Goal: Entertainment & Leisure: Consume media (video, audio)

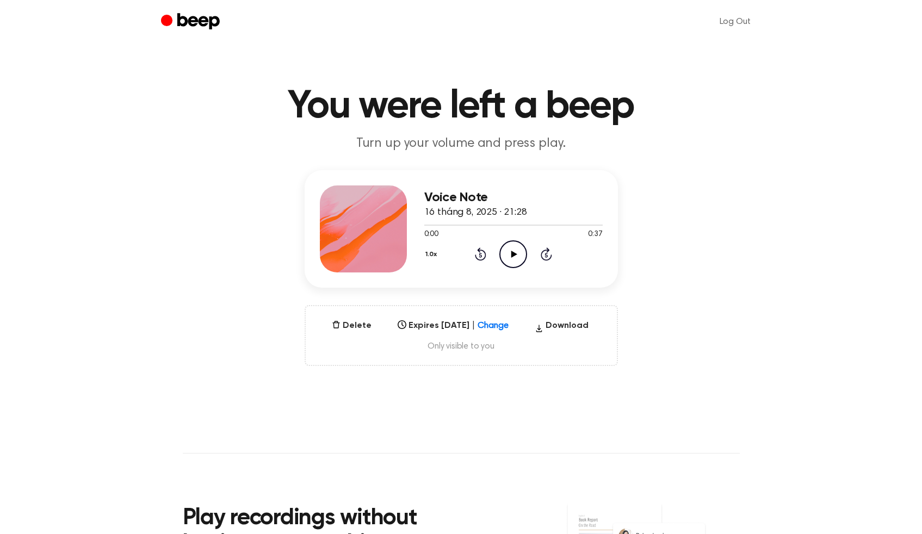
click at [515, 253] on icon at bounding box center [514, 254] width 6 height 7
click at [515, 253] on icon "Pause Audio" at bounding box center [513, 254] width 28 height 28
click at [427, 225] on div at bounding box center [435, 225] width 22 height 1
click at [513, 255] on icon at bounding box center [514, 254] width 6 height 7
click at [513, 255] on icon "Pause Audio" at bounding box center [513, 254] width 28 height 28
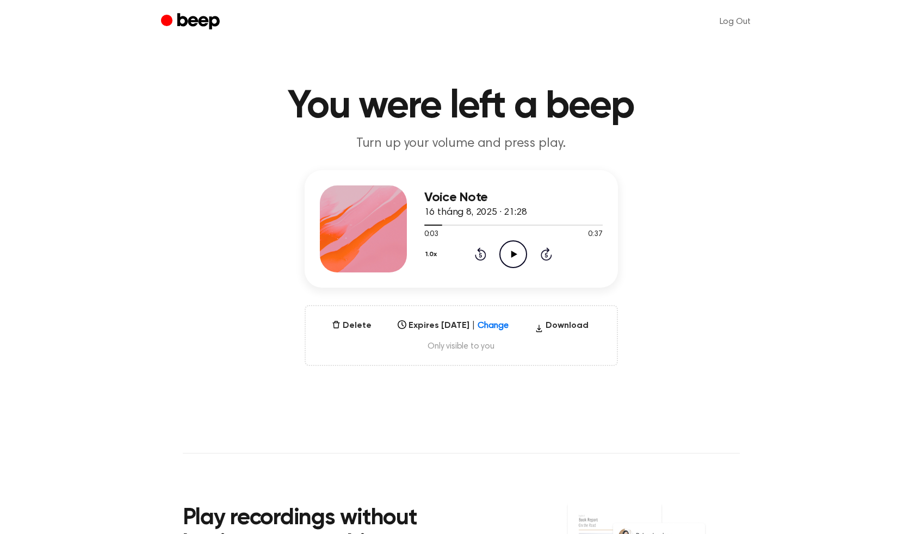
click at [513, 255] on icon at bounding box center [514, 254] width 6 height 7
click at [476, 225] on div at bounding box center [462, 225] width 76 height 1
click at [516, 254] on icon "Play Audio" at bounding box center [513, 254] width 28 height 28
click at [513, 253] on icon "Pause Audio" at bounding box center [513, 254] width 28 height 28
click at [513, 253] on icon at bounding box center [514, 254] width 6 height 7
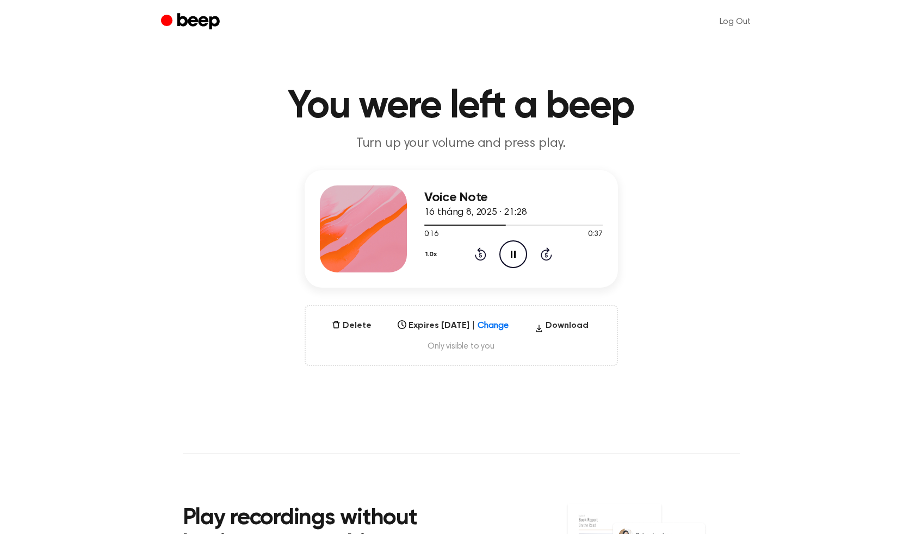
click at [513, 253] on icon "Pause Audio" at bounding box center [513, 254] width 28 height 28
click at [513, 255] on icon at bounding box center [514, 254] width 6 height 7
click at [513, 255] on icon "Pause Audio" at bounding box center [513, 254] width 28 height 28
click at [515, 252] on icon at bounding box center [514, 254] width 6 height 7
click at [511, 253] on icon at bounding box center [513, 254] width 5 height 7
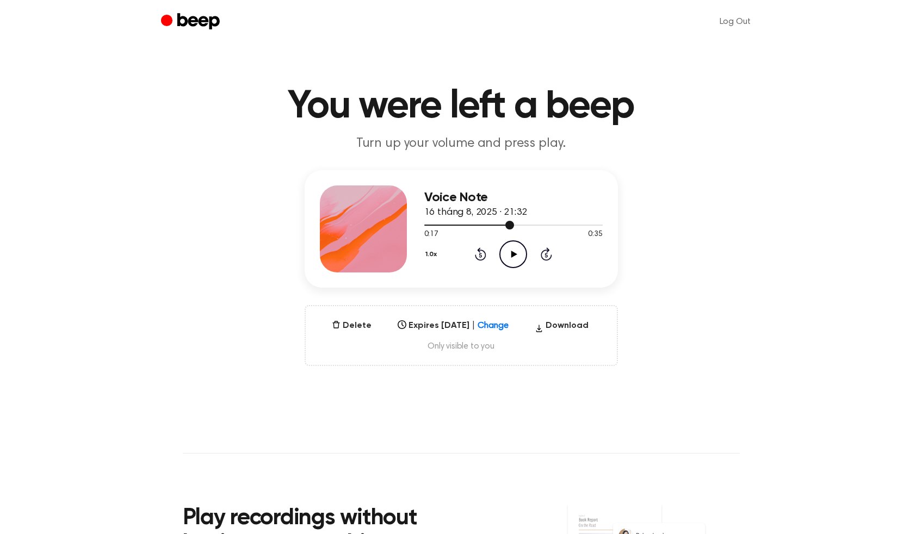
click at [494, 223] on div at bounding box center [513, 224] width 178 height 9
click at [513, 253] on icon at bounding box center [514, 254] width 6 height 7
click at [514, 253] on icon at bounding box center [513, 254] width 5 height 7
click at [514, 253] on icon at bounding box center [514, 254] width 6 height 7
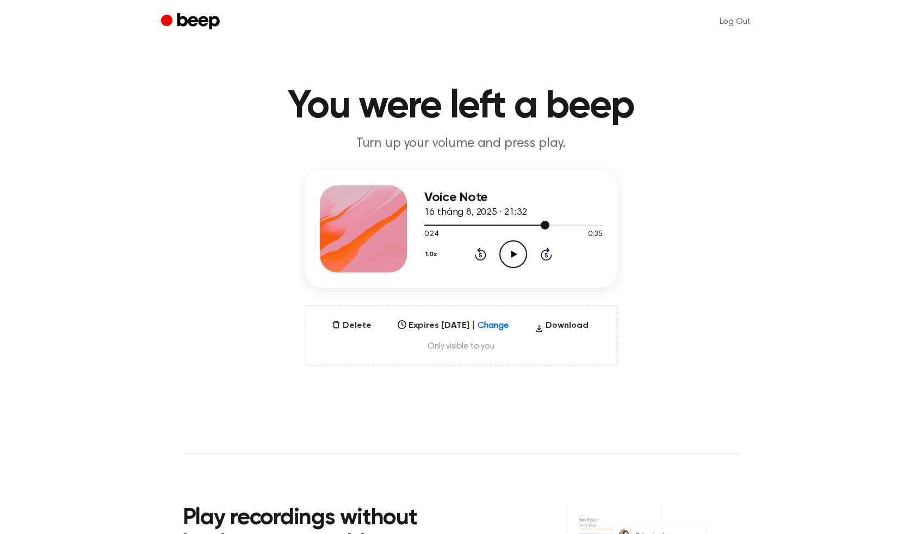
click at [534, 226] on div at bounding box center [513, 224] width 178 height 9
click at [511, 254] on icon at bounding box center [514, 254] width 6 height 7
click at [524, 222] on div at bounding box center [513, 224] width 178 height 9
click at [535, 225] on div at bounding box center [489, 225] width 130 height 1
click at [512, 253] on icon at bounding box center [514, 254] width 6 height 7
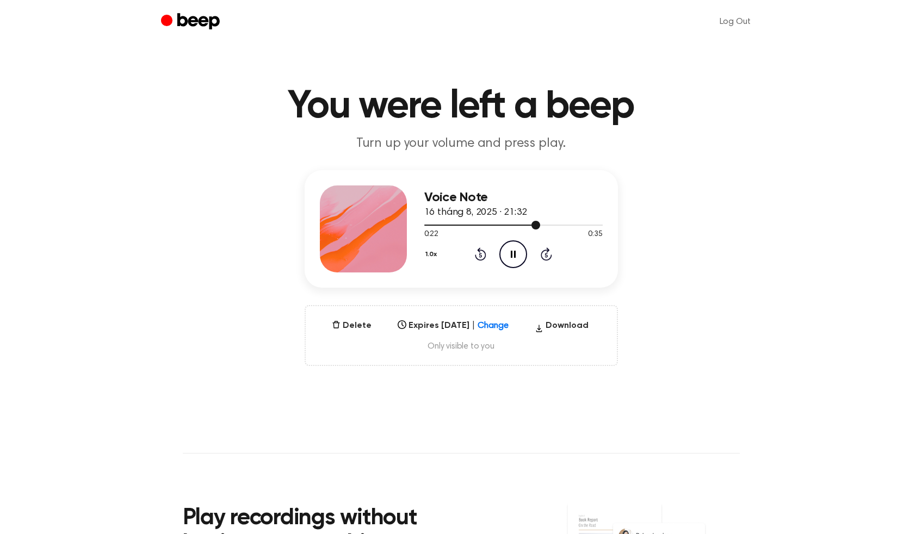
click at [524, 221] on div at bounding box center [513, 224] width 178 height 9
click at [512, 253] on icon "Pause Audio" at bounding box center [513, 254] width 28 height 28
click at [514, 251] on icon "Play Audio" at bounding box center [513, 254] width 28 height 28
click at [512, 249] on icon "Pause Audio" at bounding box center [513, 254] width 28 height 28
click at [431, 222] on div at bounding box center [513, 224] width 178 height 9
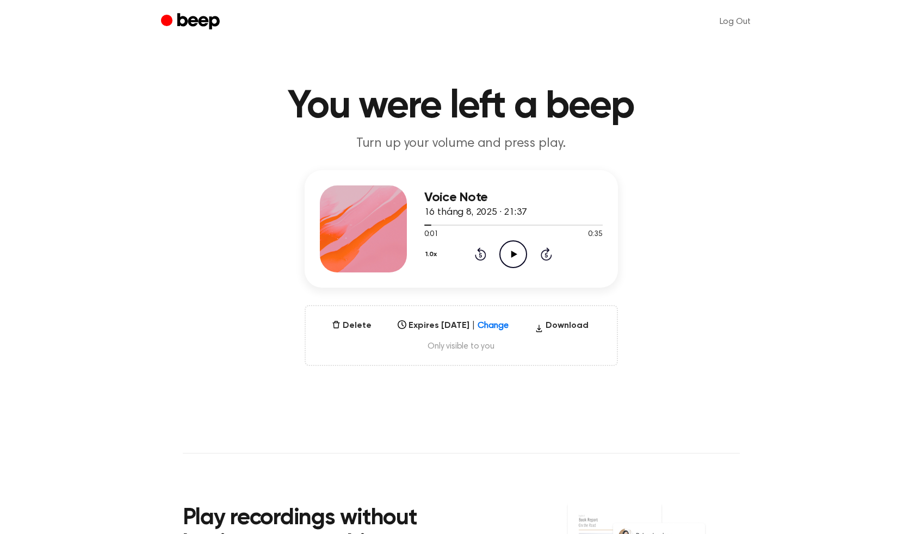
click at [514, 256] on icon "Play Audio" at bounding box center [513, 254] width 28 height 28
click at [483, 255] on icon "Rewind 5 seconds" at bounding box center [480, 254] width 12 height 14
click at [516, 253] on icon "Pause Audio" at bounding box center [513, 254] width 28 height 28
click at [424, 222] on div at bounding box center [513, 224] width 178 height 9
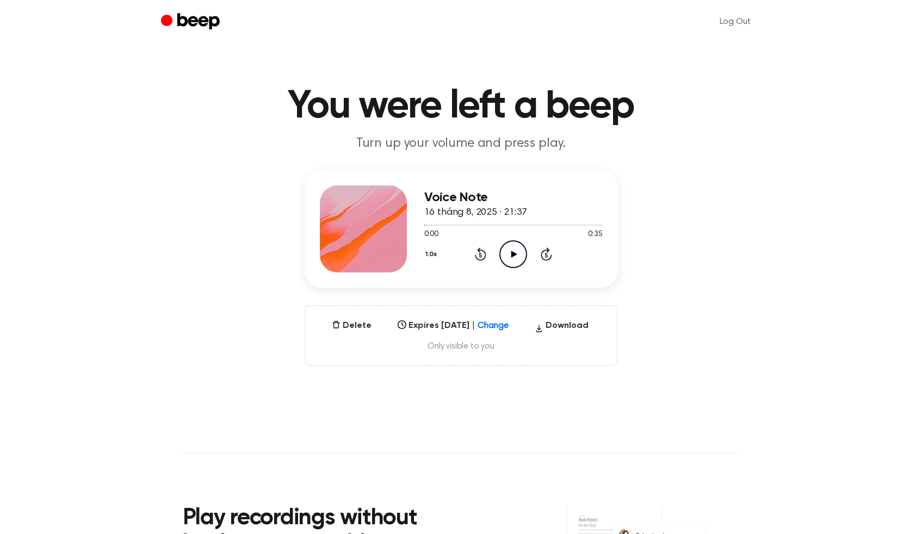
click at [512, 254] on icon at bounding box center [514, 254] width 6 height 7
click at [512, 254] on icon at bounding box center [513, 254] width 5 height 7
click at [516, 255] on icon "Play Audio" at bounding box center [513, 254] width 28 height 28
click at [425, 226] on div at bounding box center [513, 224] width 178 height 9
click at [513, 254] on icon "Pause Audio" at bounding box center [513, 254] width 28 height 28
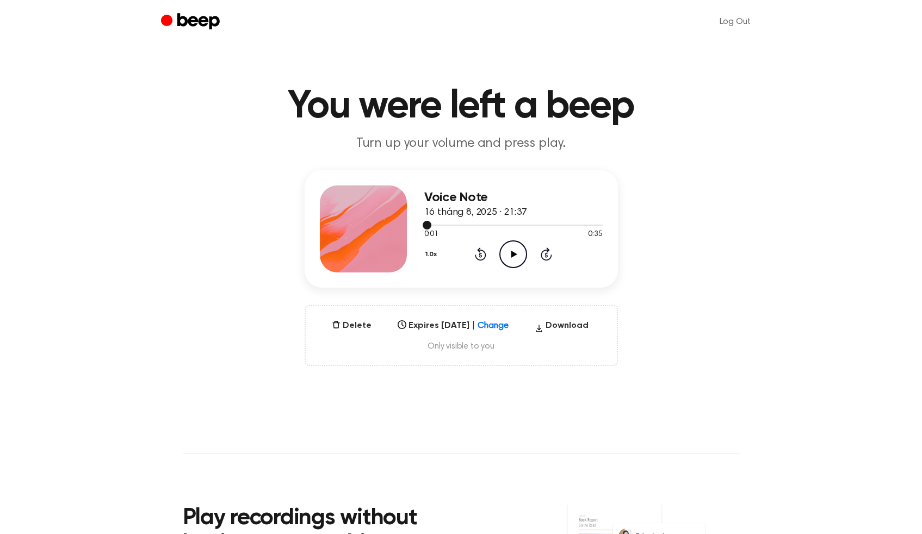
click at [428, 223] on span at bounding box center [426, 225] width 9 height 9
click at [512, 257] on icon "Play Audio" at bounding box center [513, 254] width 28 height 28
click at [513, 255] on icon "Pause Audio" at bounding box center [513, 254] width 28 height 28
click at [425, 226] on div at bounding box center [513, 224] width 178 height 9
click at [513, 253] on icon at bounding box center [514, 254] width 6 height 7
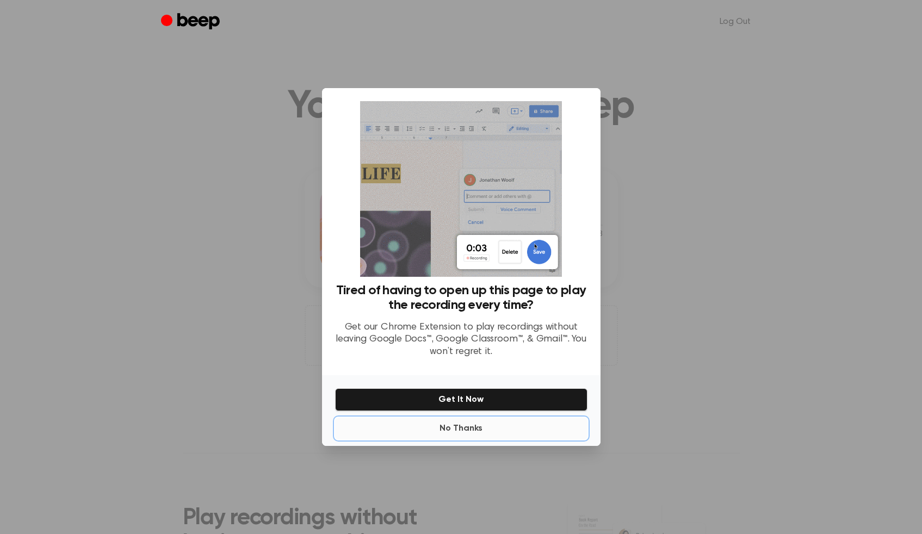
click at [462, 431] on button "No Thanks" at bounding box center [461, 429] width 252 height 22
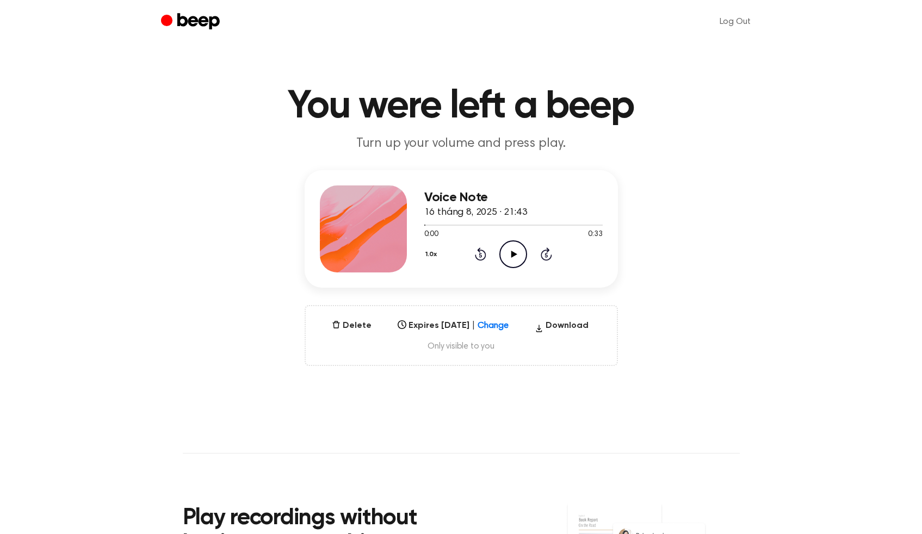
click at [511, 254] on icon at bounding box center [514, 254] width 6 height 7
click at [513, 253] on icon "Pause Audio" at bounding box center [513, 254] width 28 height 28
click at [513, 253] on icon at bounding box center [514, 254] width 6 height 7
click at [513, 253] on icon "Pause Audio" at bounding box center [513, 254] width 28 height 28
click at [496, 222] on div at bounding box center [513, 224] width 178 height 9
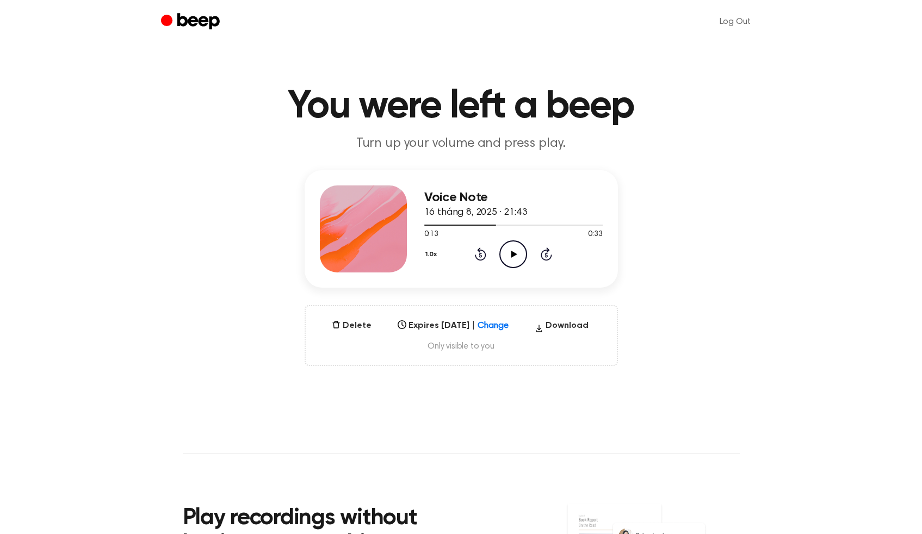
click at [513, 251] on icon at bounding box center [514, 254] width 6 height 7
click at [513, 253] on icon "Pause Audio" at bounding box center [513, 254] width 28 height 28
click at [513, 253] on icon at bounding box center [514, 254] width 6 height 7
click at [513, 253] on icon "Pause Audio" at bounding box center [513, 254] width 28 height 28
click at [513, 253] on icon at bounding box center [514, 254] width 6 height 7
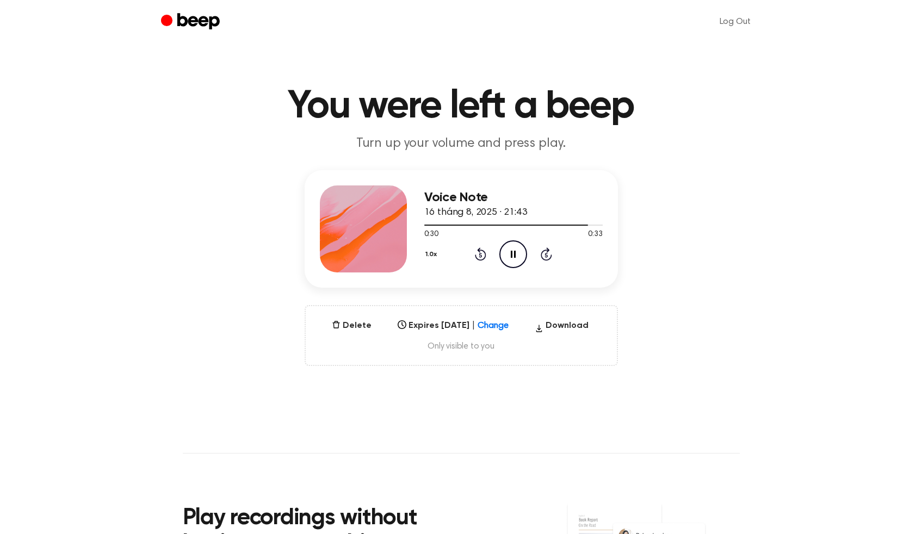
click at [513, 253] on icon "Pause Audio" at bounding box center [513, 254] width 28 height 28
click at [564, 223] on div at bounding box center [513, 224] width 178 height 9
click at [512, 254] on icon at bounding box center [514, 254] width 6 height 7
click at [551, 226] on div at bounding box center [513, 224] width 178 height 9
click at [516, 253] on icon "Pause Audio" at bounding box center [513, 254] width 28 height 28
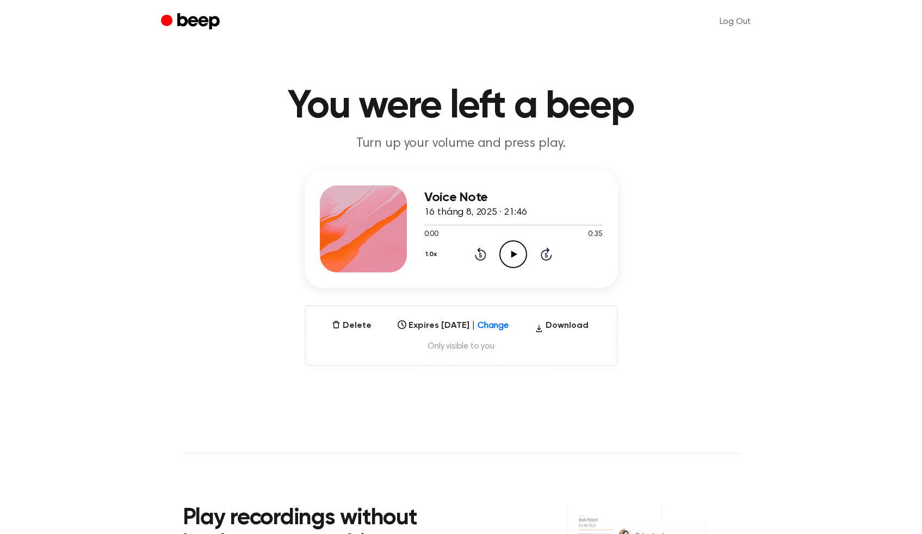
click at [515, 255] on icon "Play Audio" at bounding box center [513, 254] width 28 height 28
